Goal: Information Seeking & Learning: Find specific fact

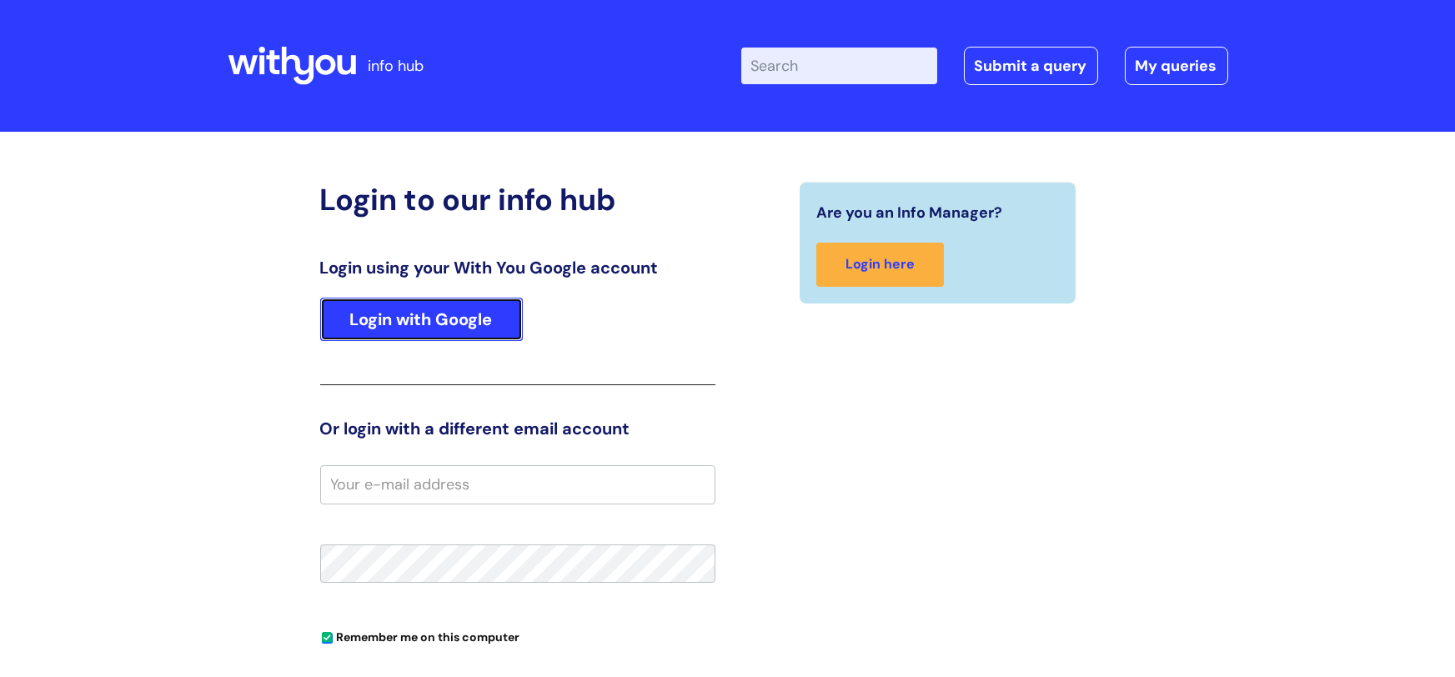
click at [478, 319] on link "Login with Google" at bounding box center [421, 319] width 203 height 43
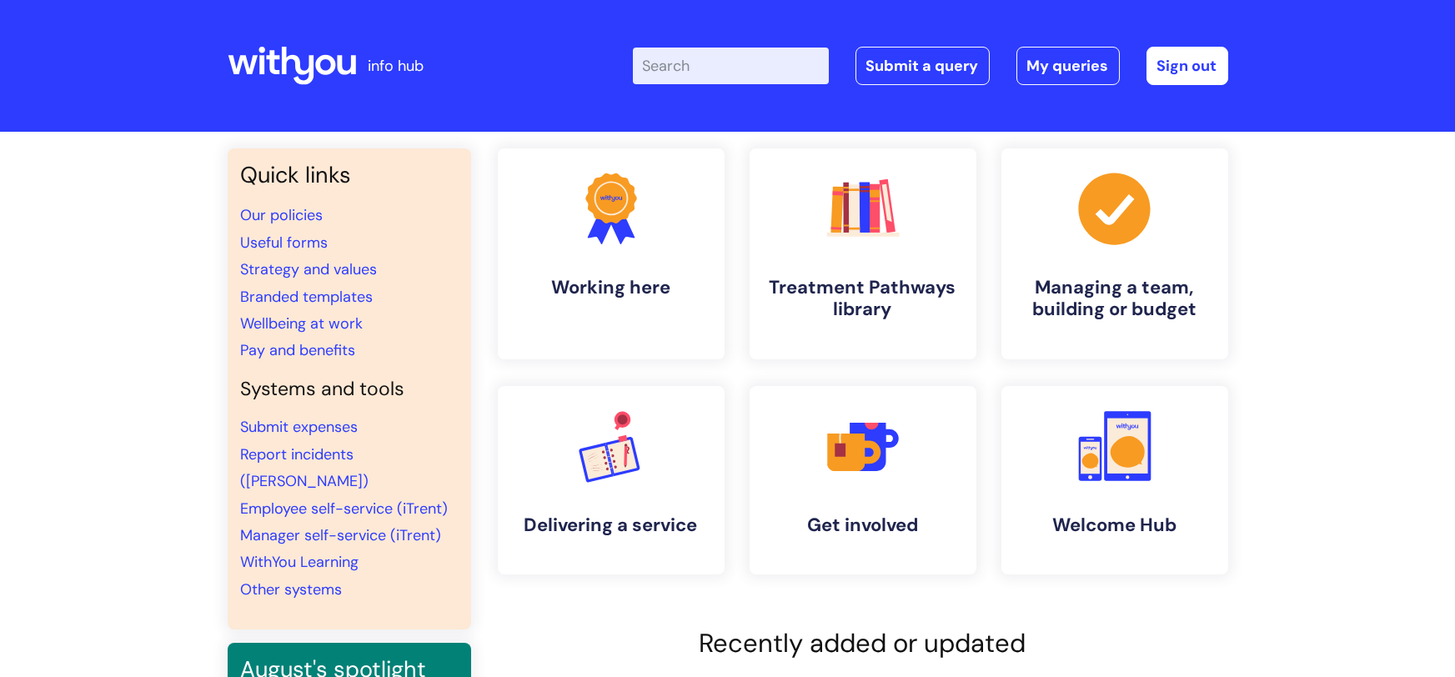
click at [730, 79] on input "Enter your search term here..." at bounding box center [731, 66] width 196 height 37
type input "Carers"
click button "Search" at bounding box center [0, 0] width 0 height 0
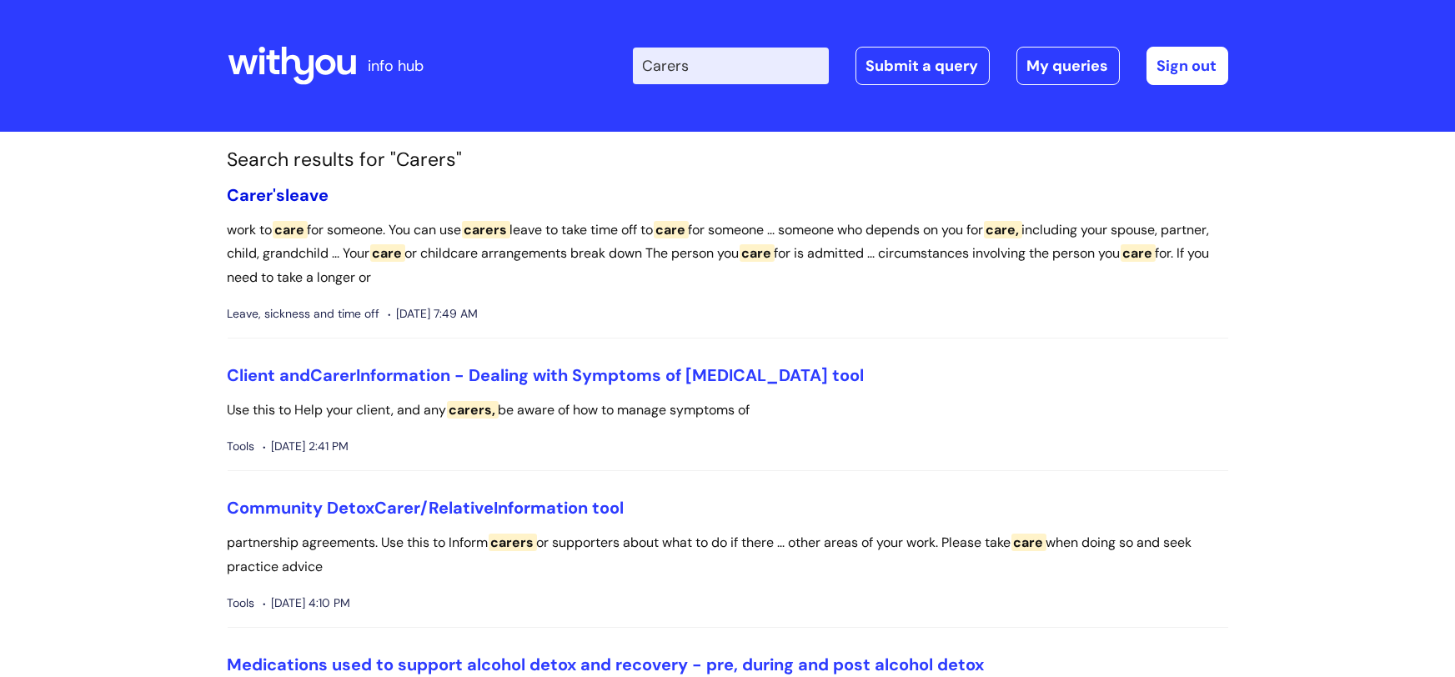
click at [285, 198] on link "Carer's leave" at bounding box center [279, 195] width 102 height 22
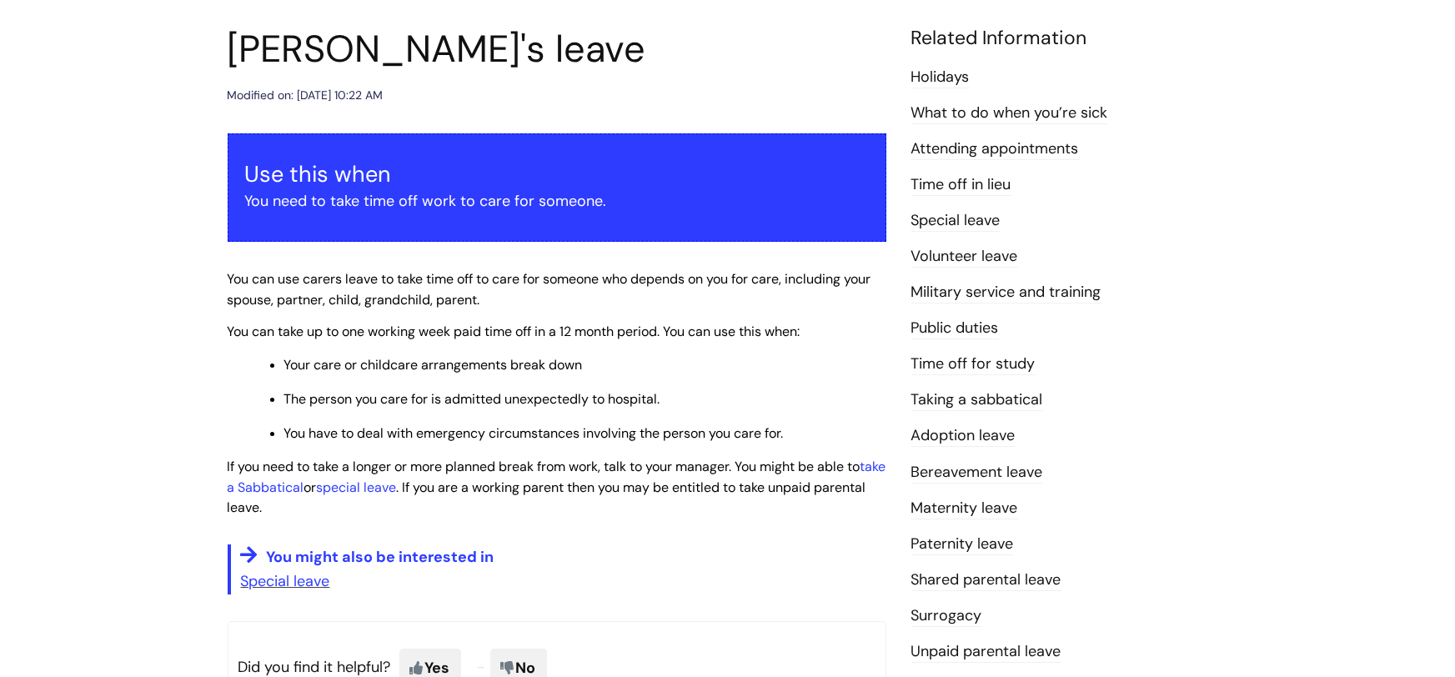
scroll to position [183, 0]
click at [312, 583] on link "Special leave" at bounding box center [285, 580] width 89 height 20
